Goal: Navigation & Orientation: Find specific page/section

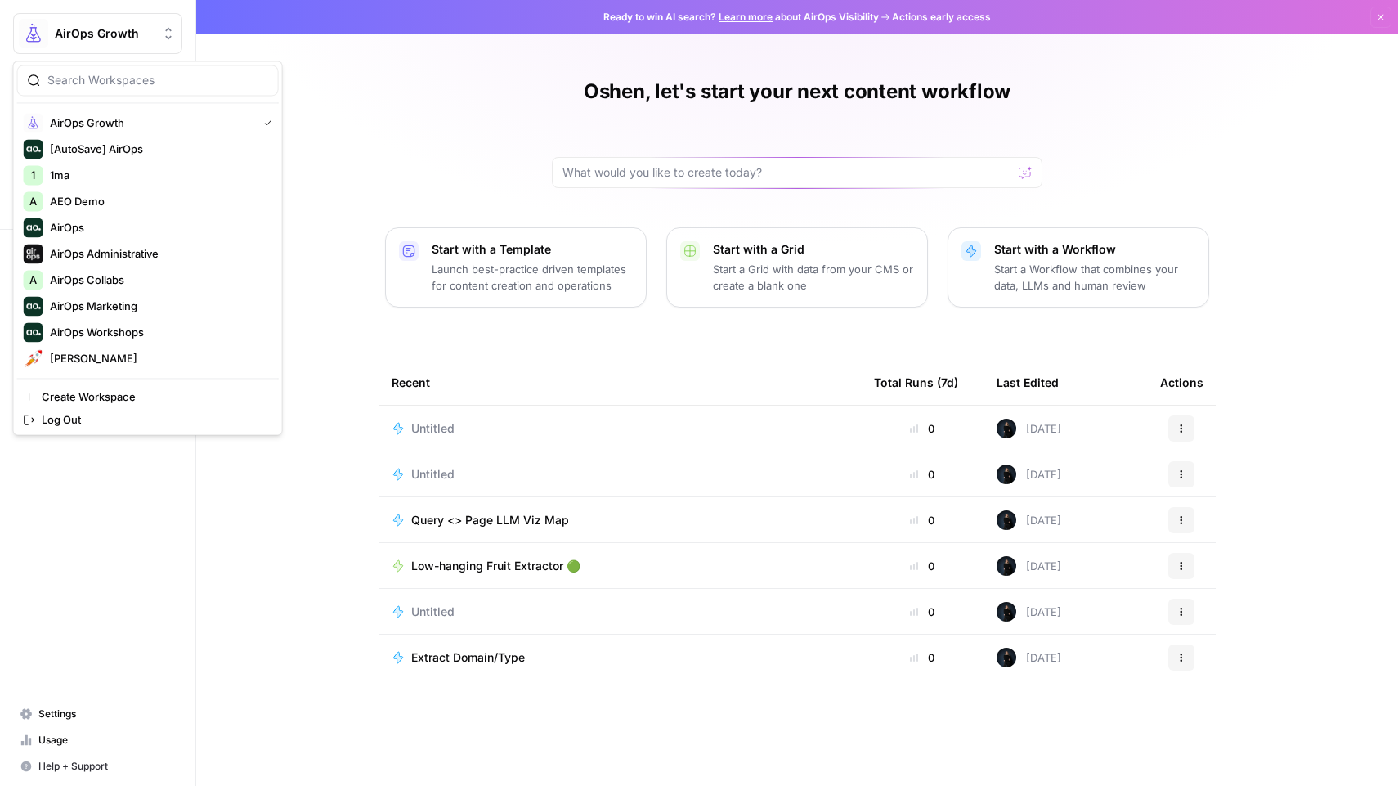
click at [117, 22] on button "AirOps Growth" at bounding box center [97, 33] width 169 height 41
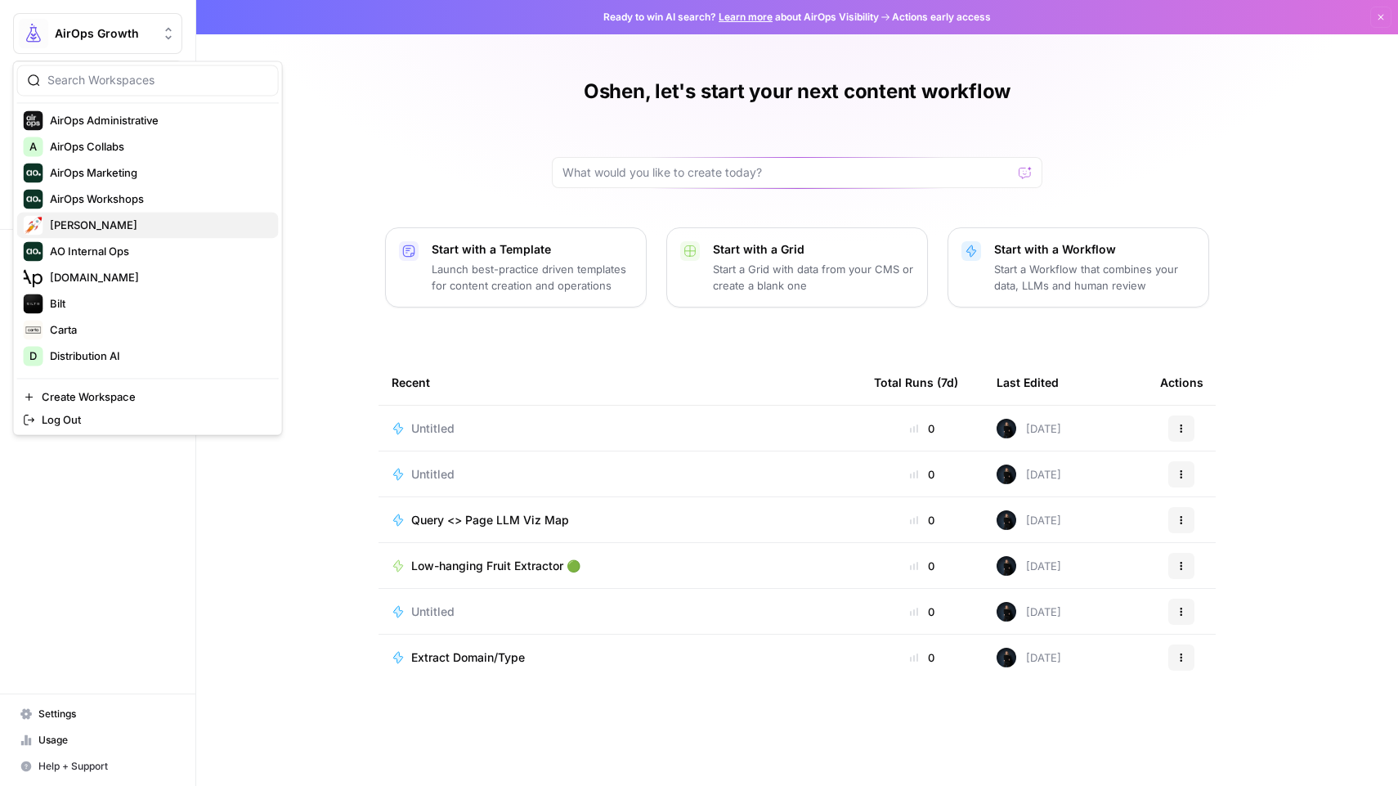
scroll to position [365, 0]
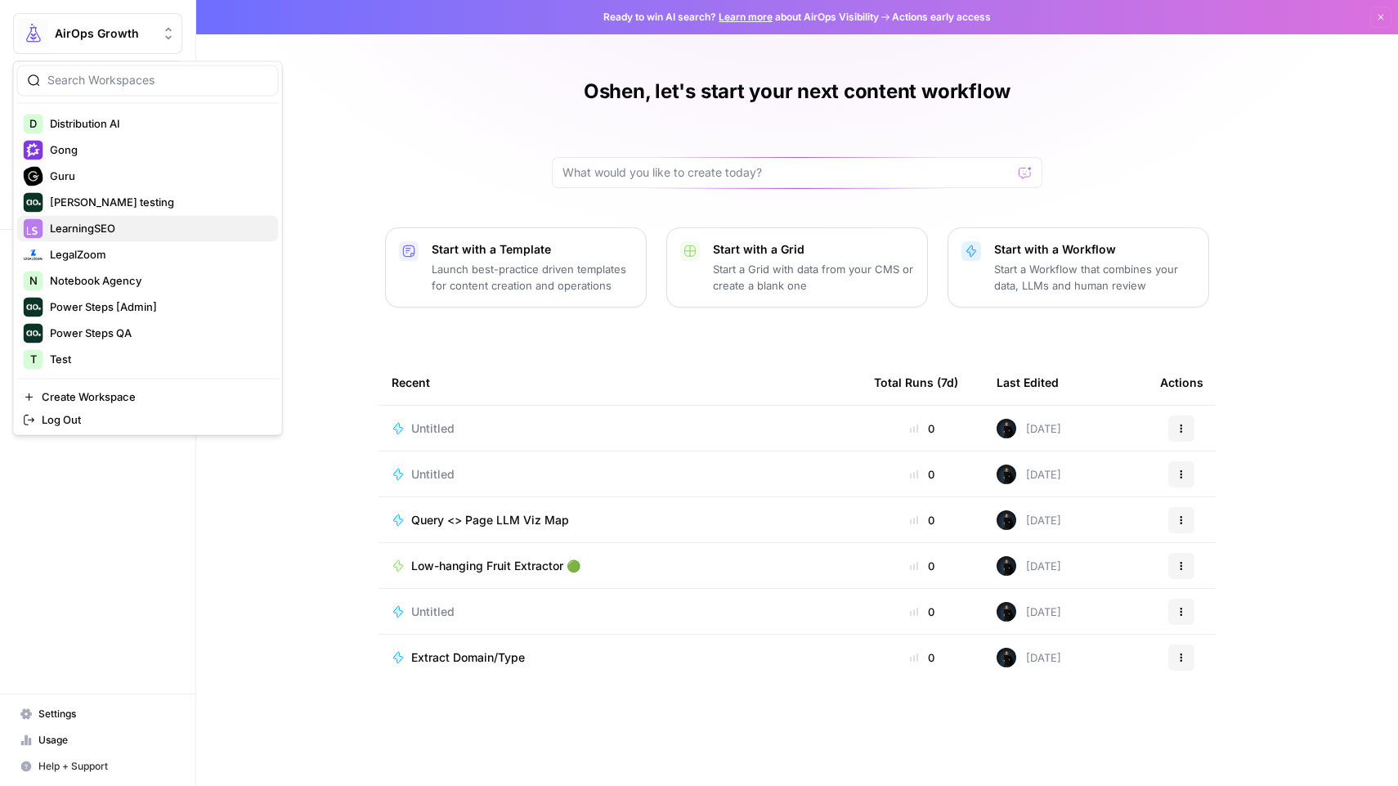
click at [109, 231] on span "LearningSEO" at bounding box center [158, 228] width 216 height 16
